Goal: Check status: Check status

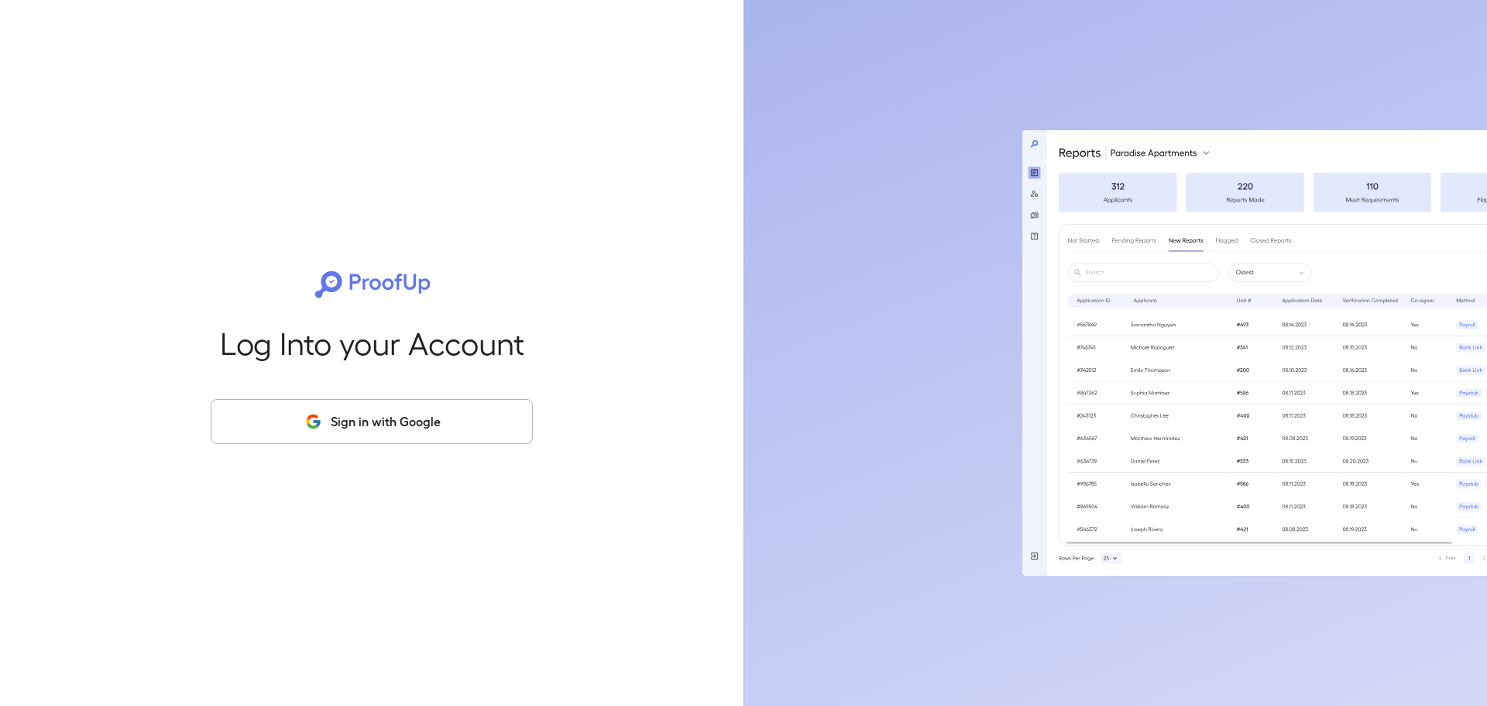
click at [440, 431] on button "Sign in with Google" at bounding box center [372, 421] width 322 height 45
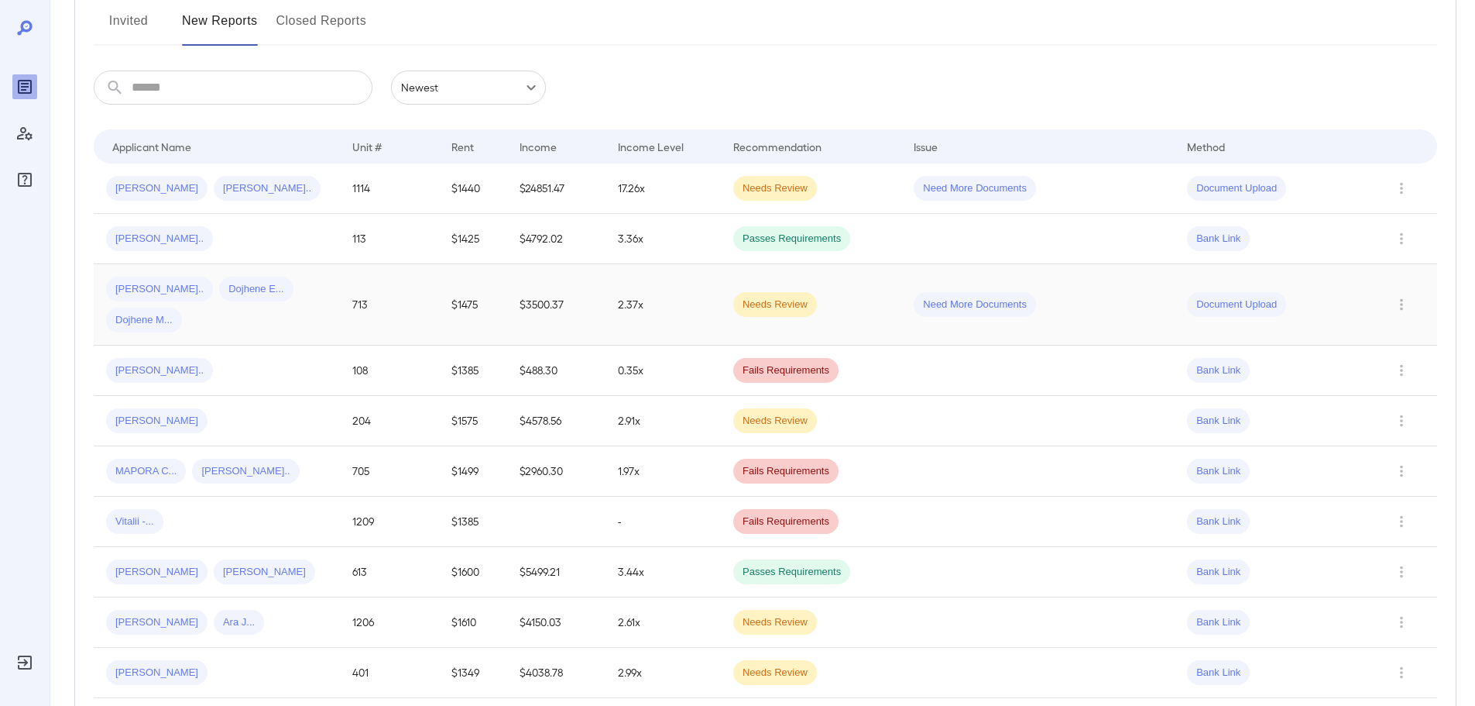
scroll to position [215, 0]
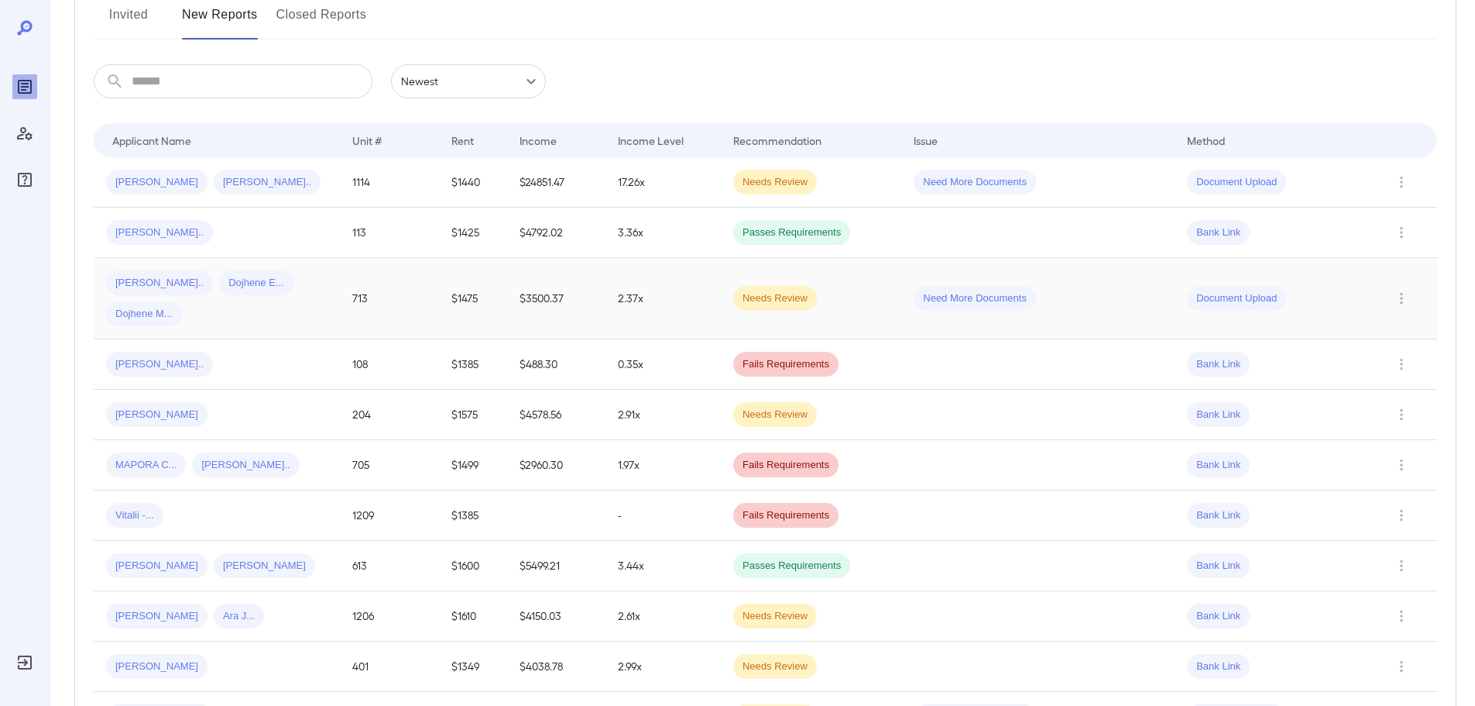
click at [1041, 303] on td "Need More Documents" at bounding box center [1038, 298] width 273 height 81
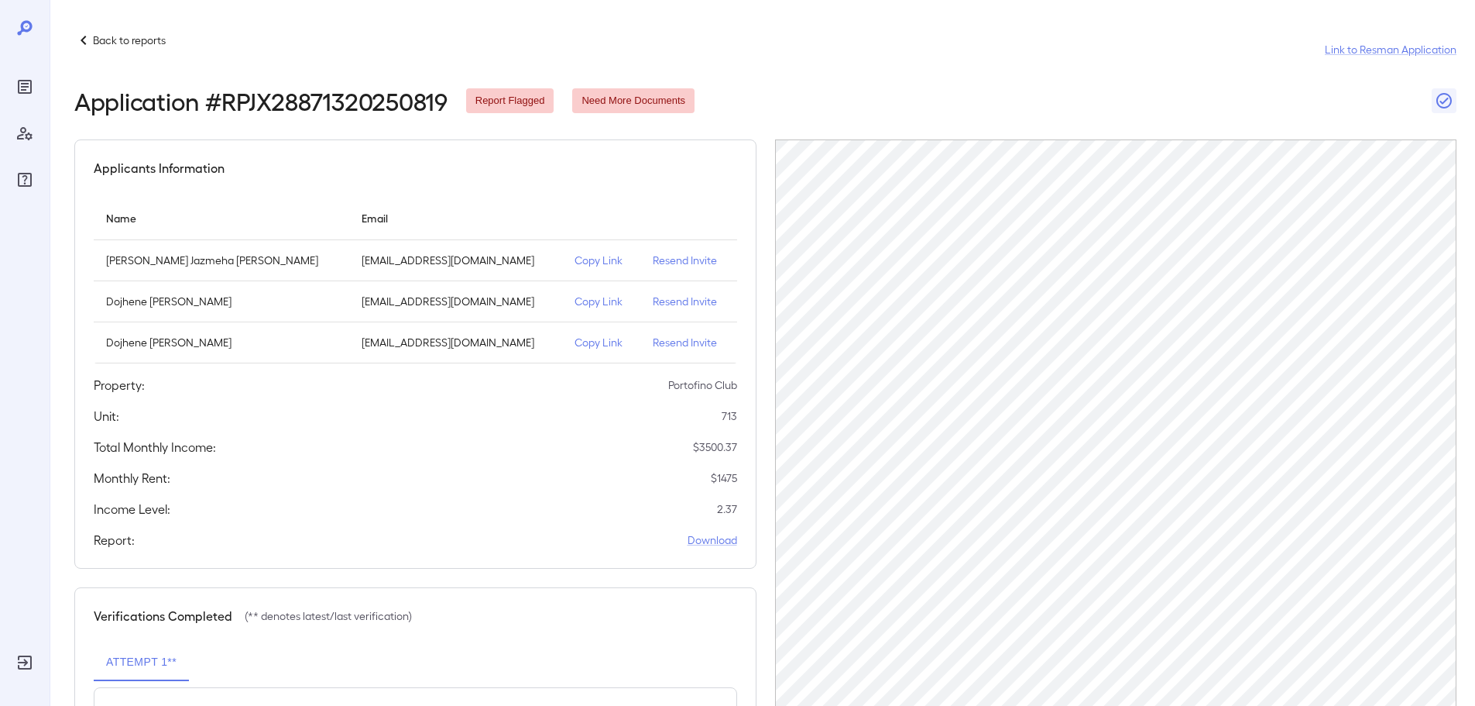
click at [118, 33] on p "Back to reports" at bounding box center [129, 40] width 73 height 15
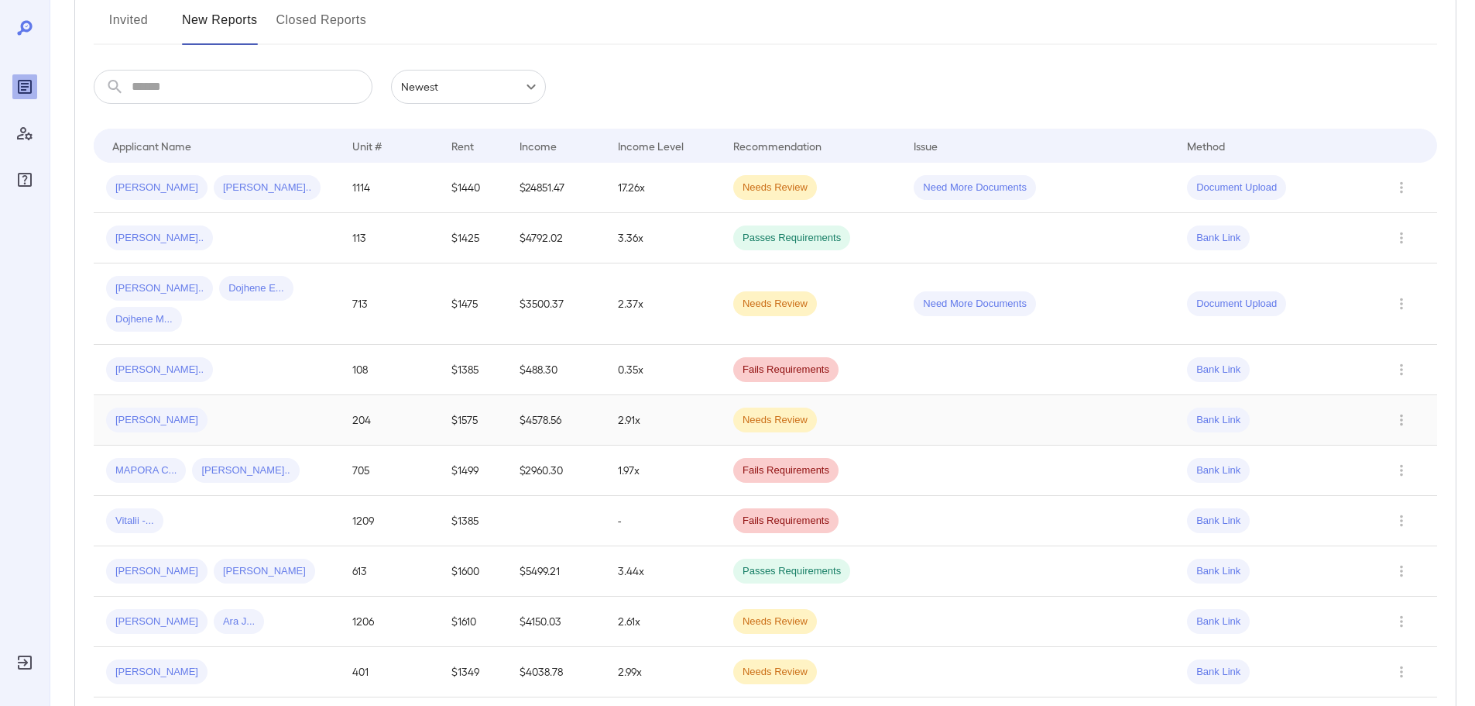
scroll to position [247, 0]
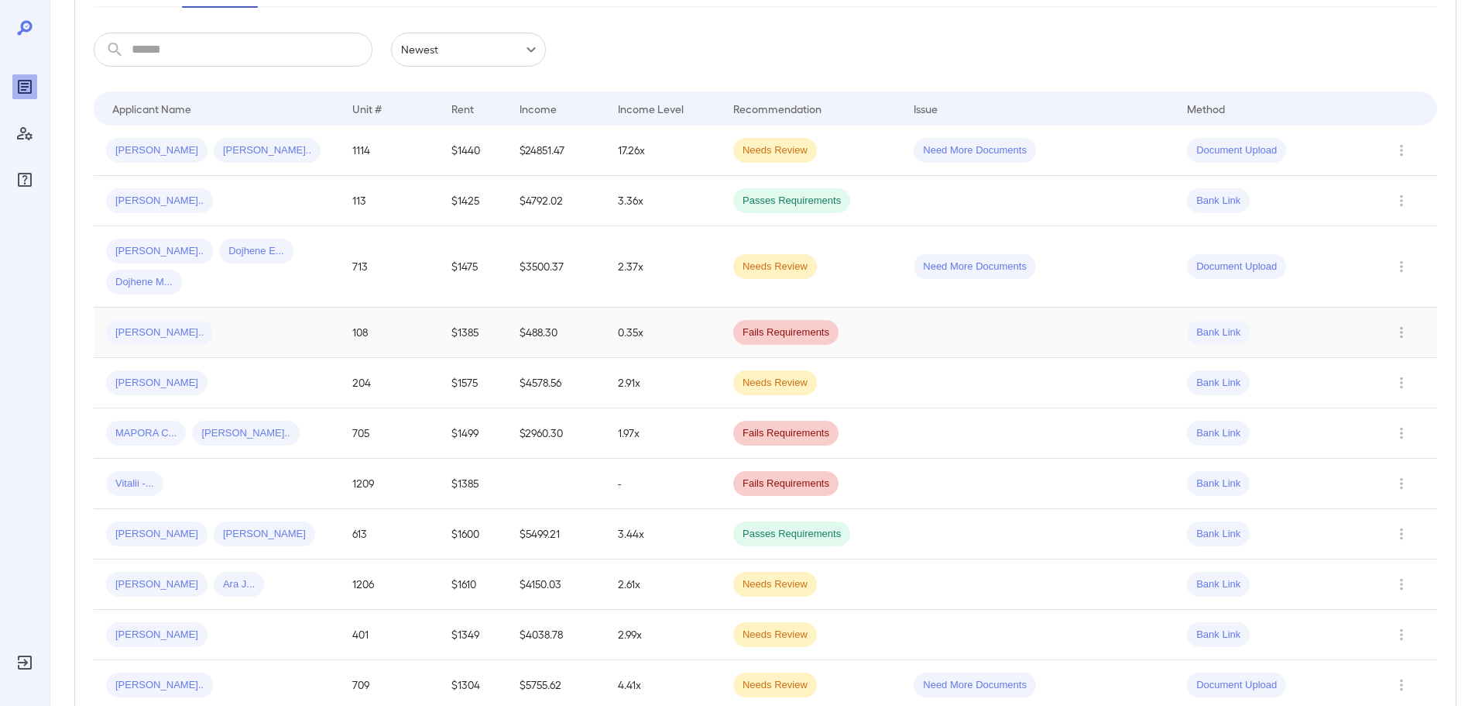
click at [915, 352] on td at bounding box center [1038, 332] width 273 height 50
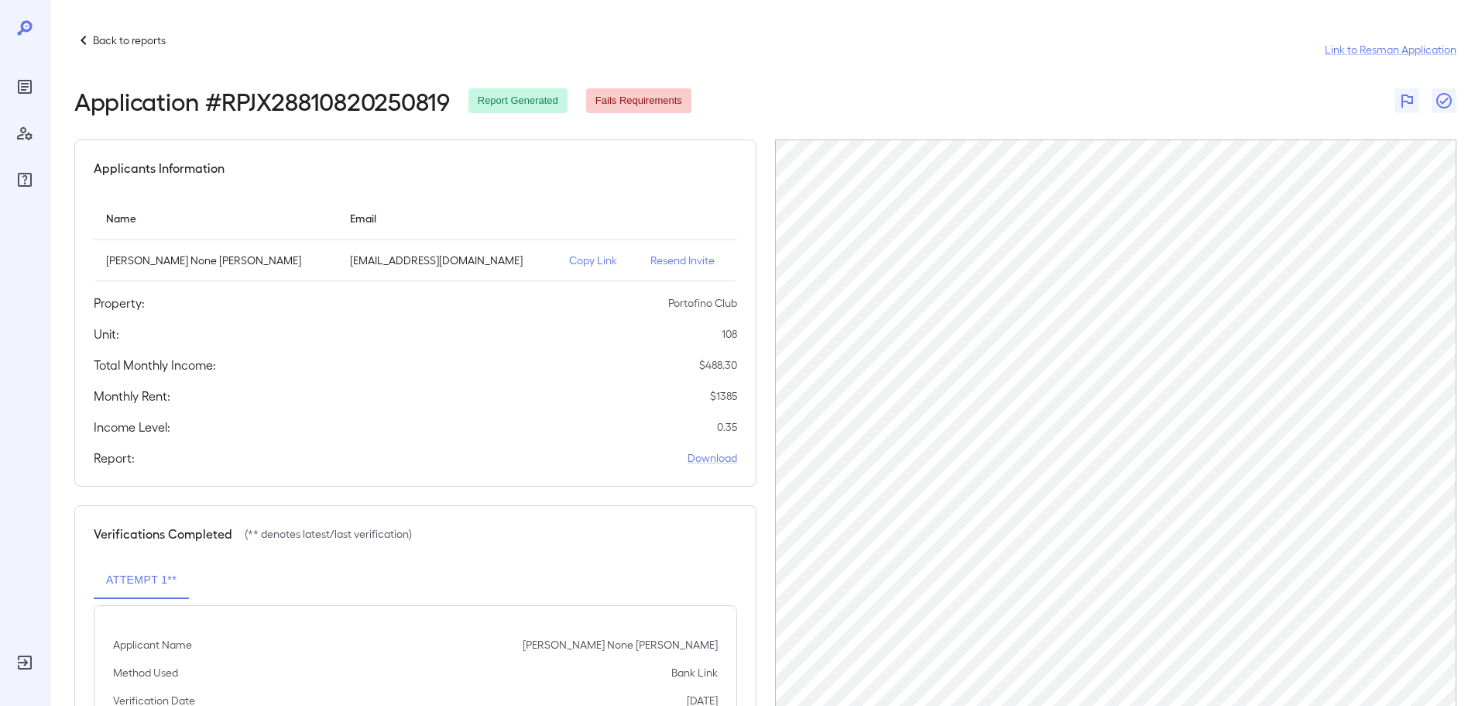
click at [136, 48] on div "Back to reports" at bounding box center [119, 40] width 91 height 19
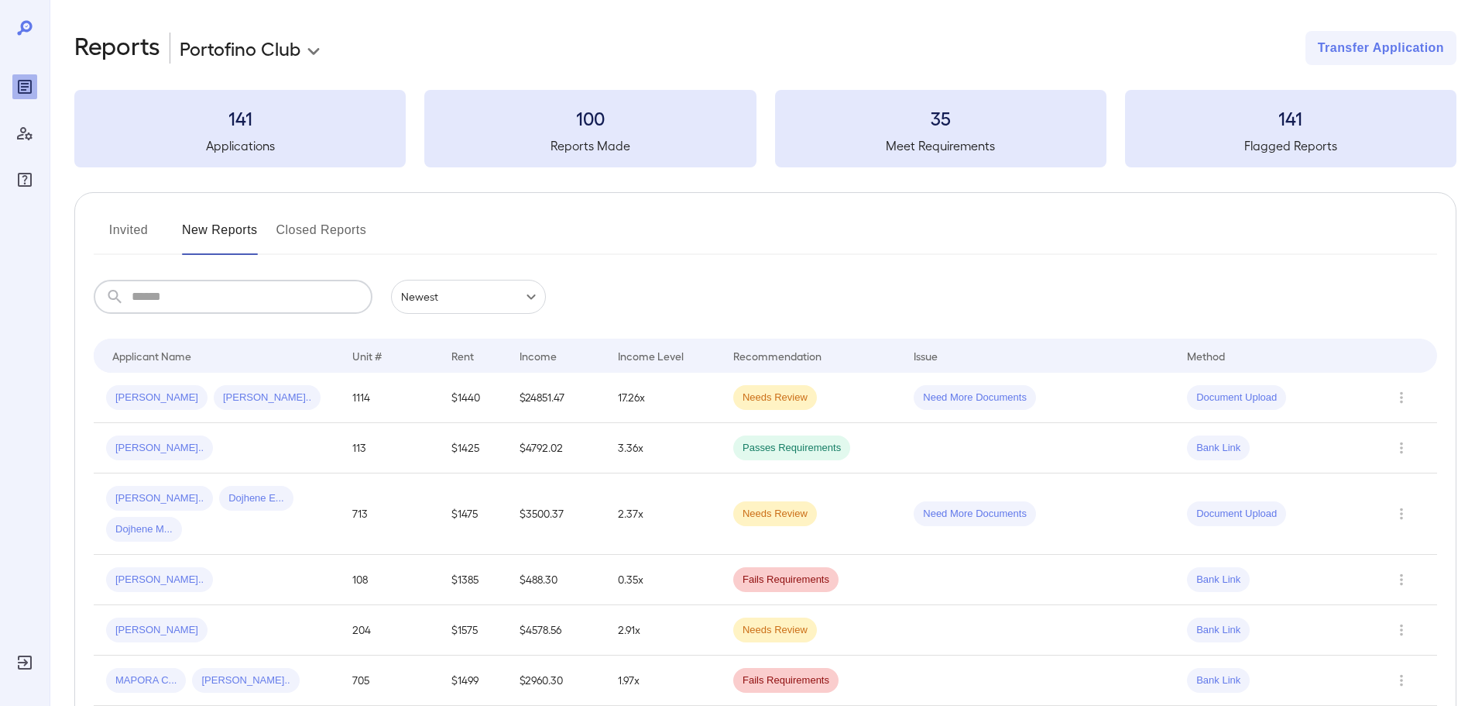
click at [249, 296] on input "text" at bounding box center [252, 297] width 241 height 34
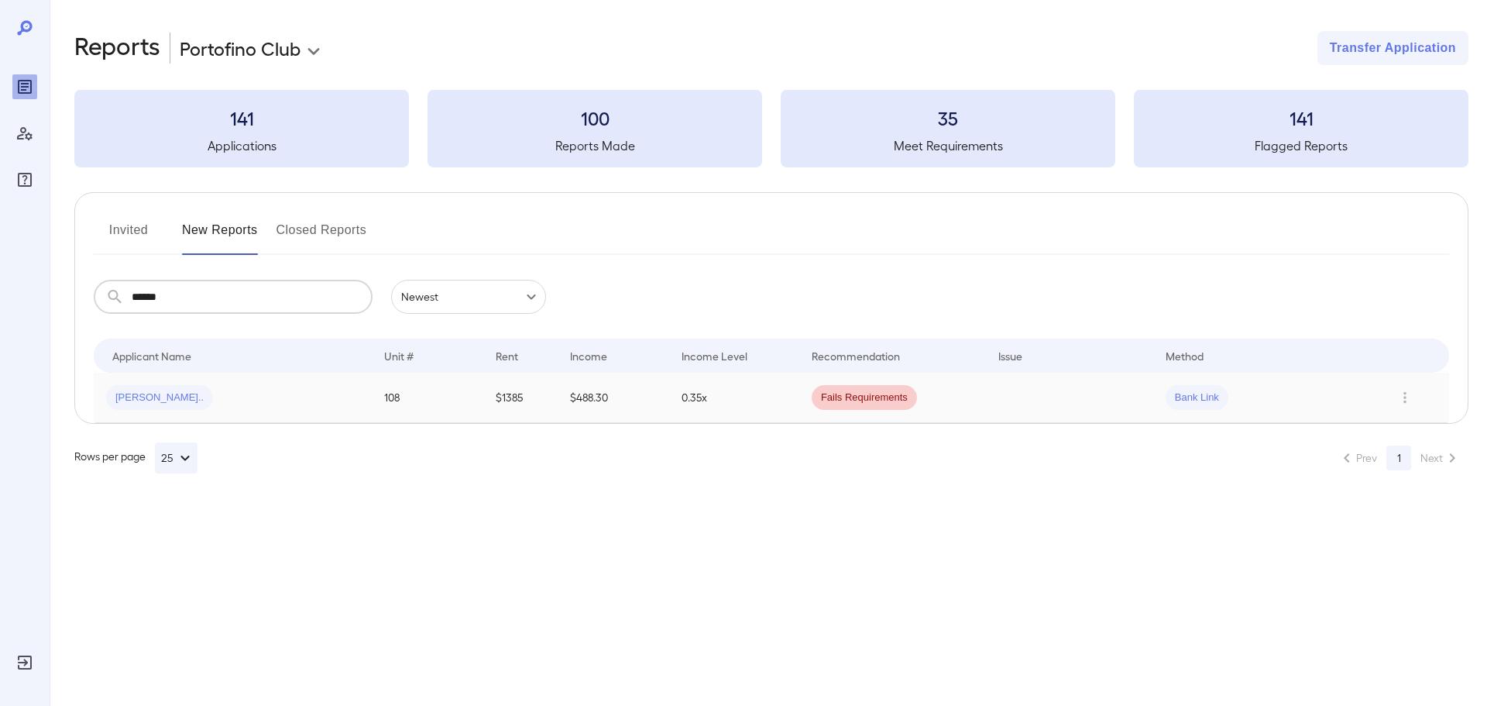
type input "******"
click at [956, 401] on td "Fails Requirements" at bounding box center [892, 398] width 187 height 50
